Goal: Information Seeking & Learning: Check status

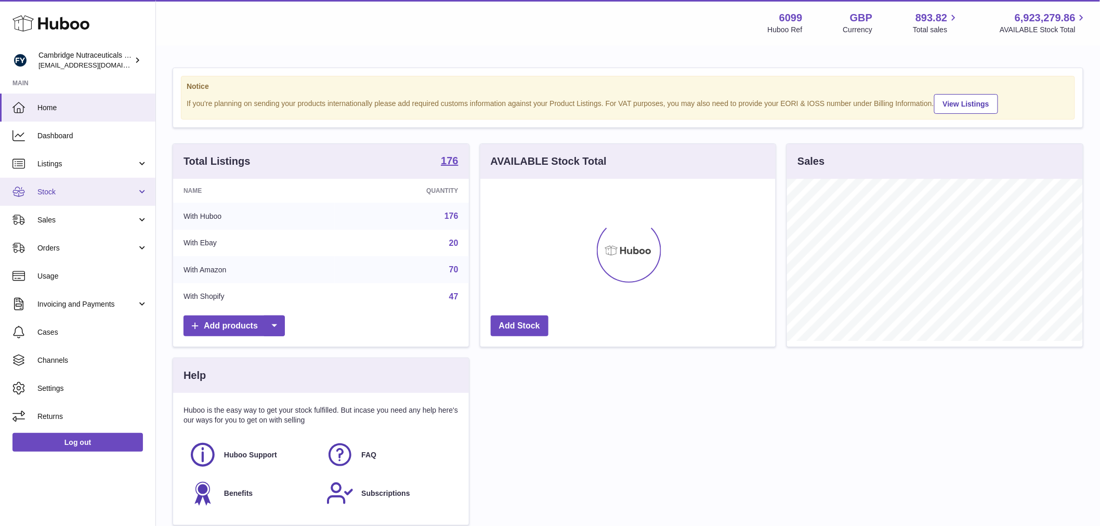
scroll to position [162, 295]
click at [84, 185] on link "Stock" at bounding box center [77, 192] width 155 height 28
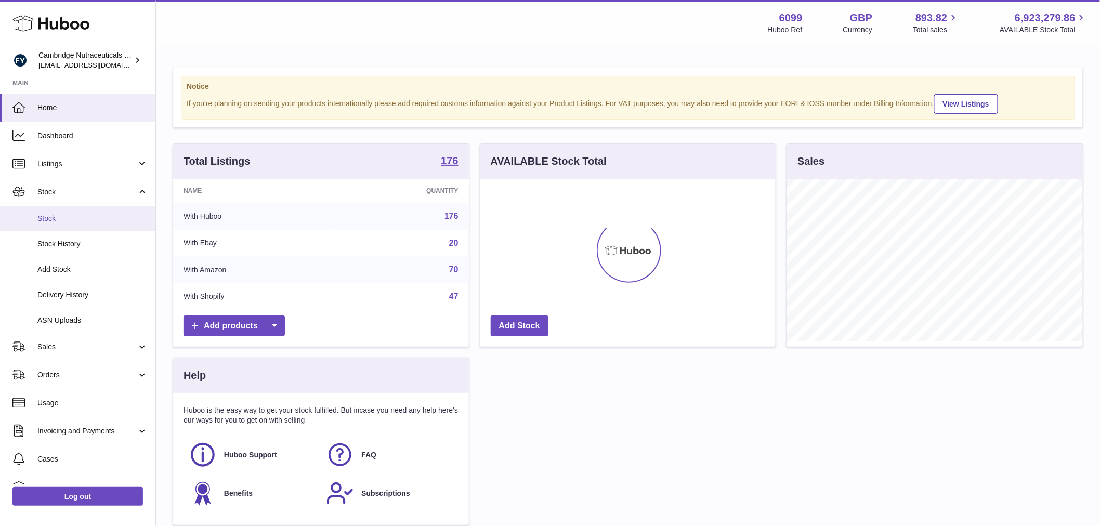
click at [79, 209] on link "Stock" at bounding box center [77, 218] width 155 height 25
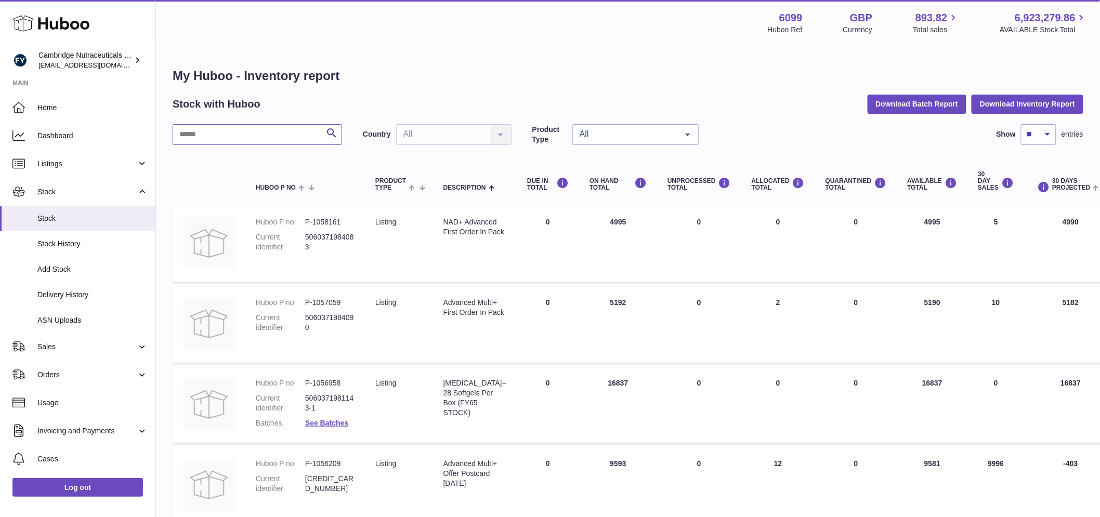
click at [268, 130] on input "text" at bounding box center [258, 134] width 170 height 21
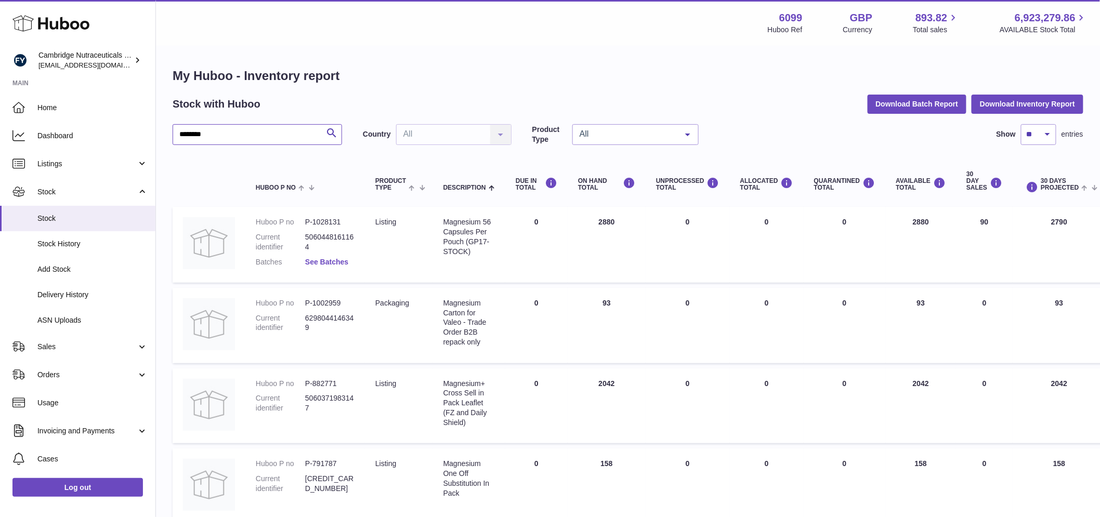
type input "********"
click at [339, 262] on link "See Batches" at bounding box center [326, 262] width 43 height 8
click at [328, 215] on div at bounding box center [550, 258] width 1100 height 517
click at [335, 223] on dd "P-1028131" at bounding box center [329, 222] width 49 height 10
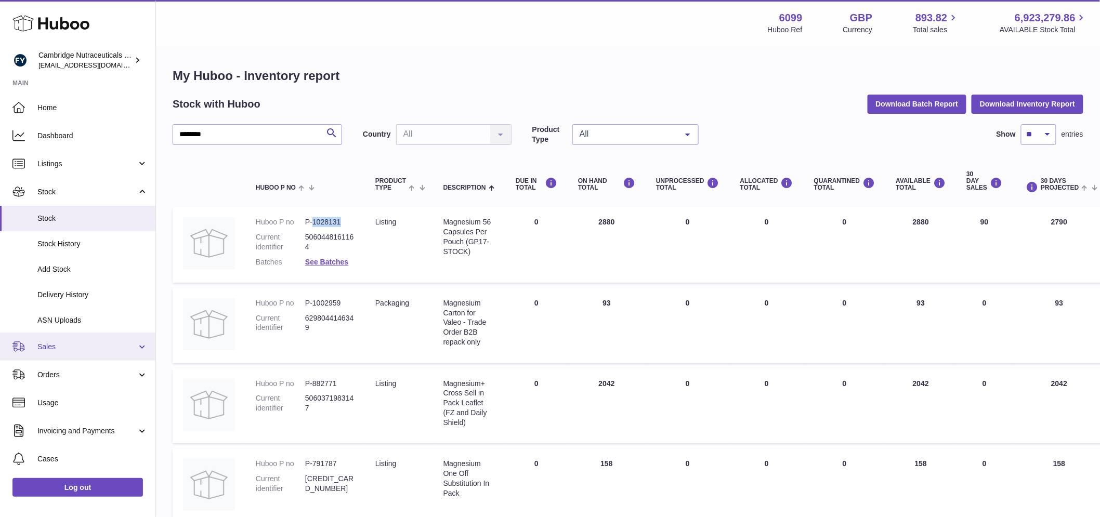
copy dd "1028131"
drag, startPoint x: 470, startPoint y: 242, endPoint x: 467, endPoint y: 255, distance: 13.4
click at [467, 255] on div "Magnesium 56 Capsules Per Pouch (GP17-STOCK)" at bounding box center [469, 237] width 51 height 40
copy div "GP17-STOCK"
click at [346, 265] on link "See Batches" at bounding box center [326, 262] width 43 height 8
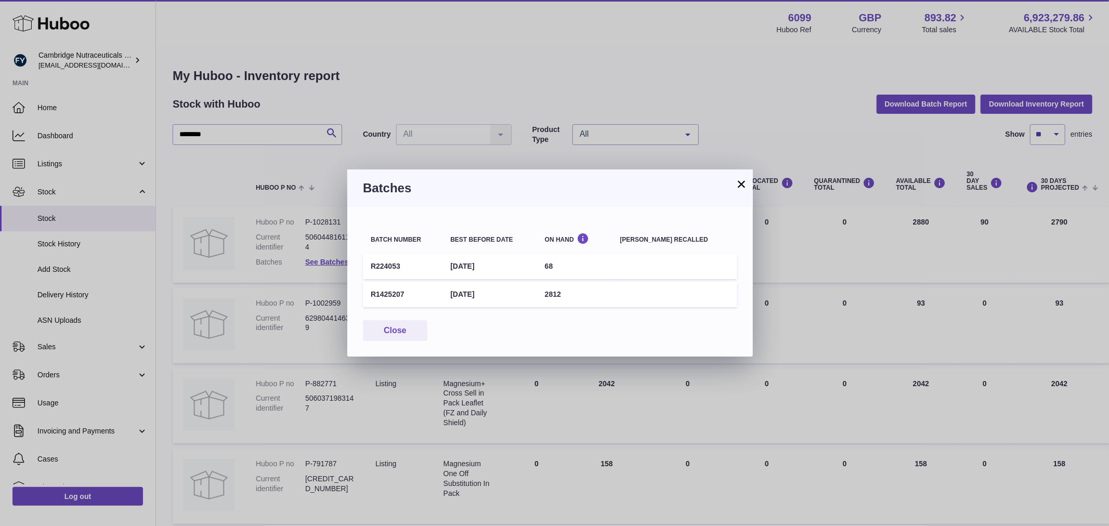
click at [388, 292] on td "R1425207" at bounding box center [403, 294] width 80 height 25
copy td "R1425207"
click at [411, 326] on button "Close" at bounding box center [395, 330] width 64 height 21
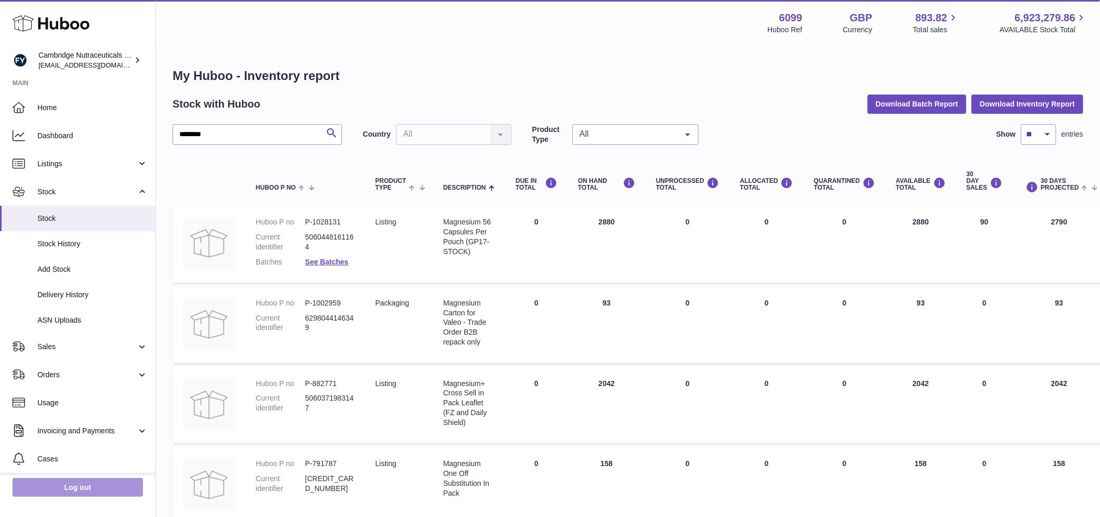
drag, startPoint x: 103, startPoint y: 493, endPoint x: 122, endPoint y: 479, distance: 23.1
click at [103, 493] on link "Log out" at bounding box center [77, 487] width 131 height 19
